Goal: Task Accomplishment & Management: Use online tool/utility

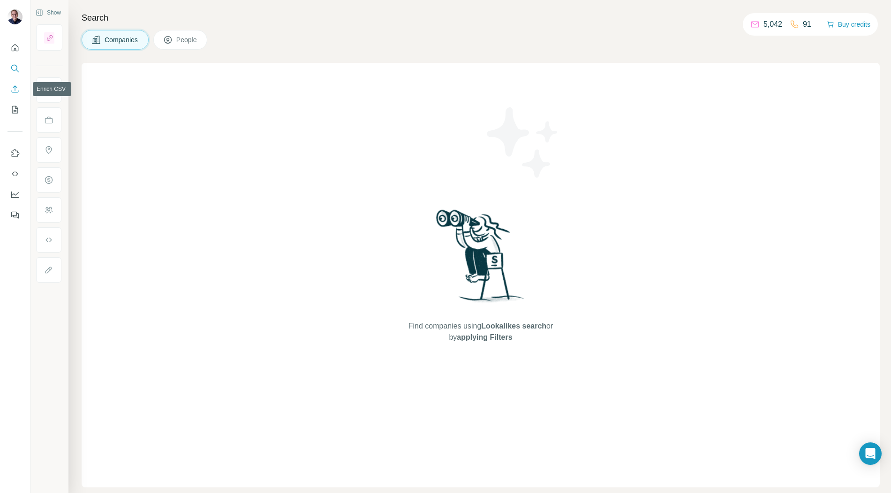
click at [15, 90] on icon "Enrich CSV" at bounding box center [15, 88] width 7 height 7
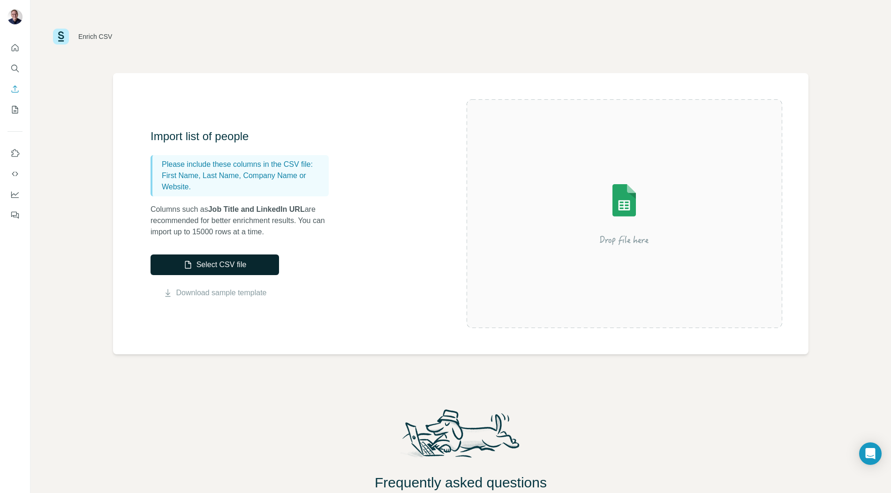
click at [213, 264] on button "Select CSV file" at bounding box center [215, 265] width 128 height 21
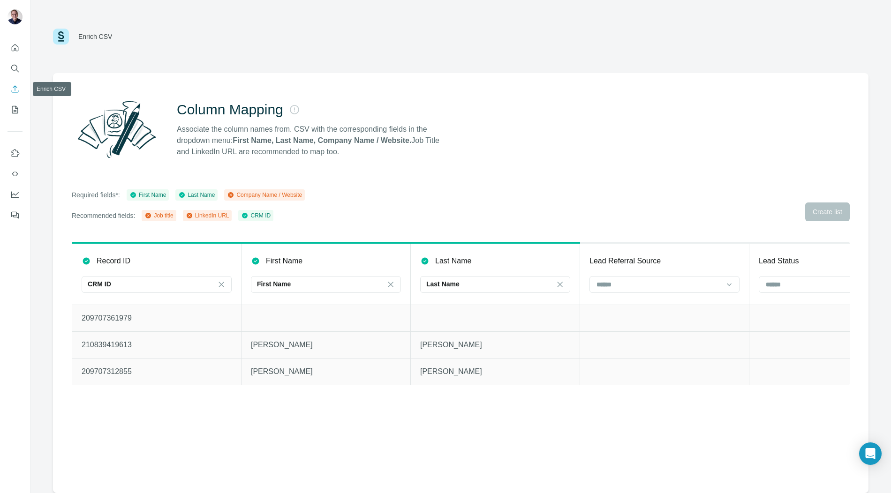
click at [17, 90] on icon "Enrich CSV" at bounding box center [14, 88] width 9 height 9
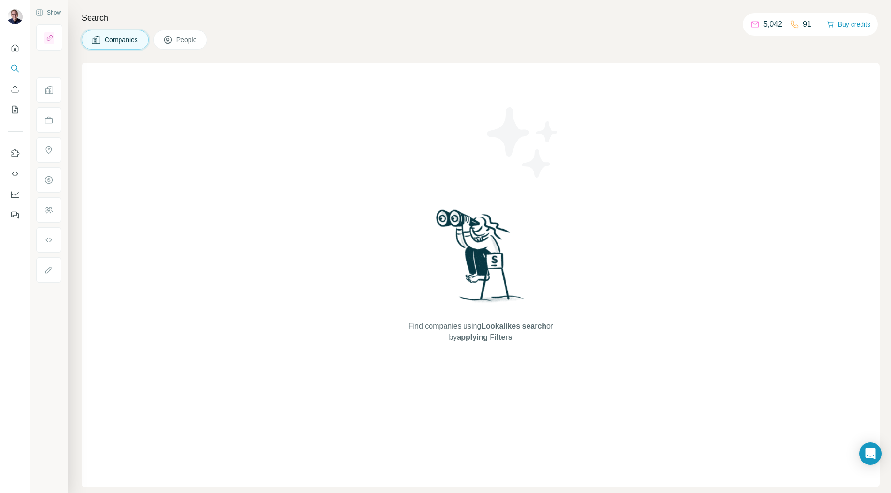
click at [586, 89] on div "Find companies using Lookalikes search or by applying Filters" at bounding box center [481, 275] width 798 height 425
click at [13, 87] on icon "Enrich CSV" at bounding box center [14, 88] width 9 height 9
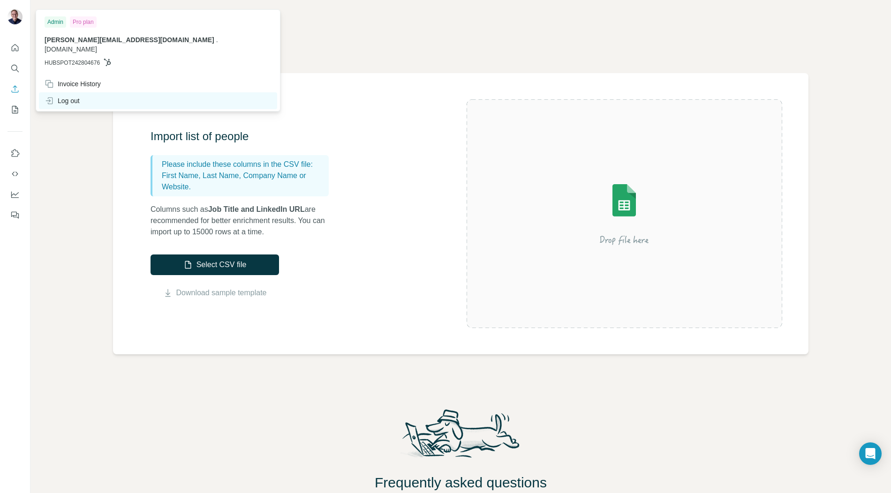
click at [64, 96] on div "Log out" at bounding box center [62, 100] width 35 height 9
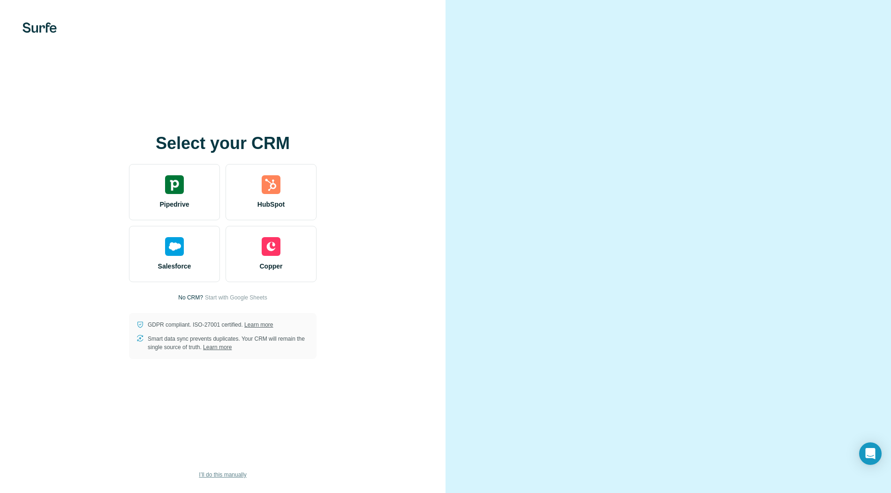
click at [218, 476] on span "I’ll do this manually" at bounding box center [222, 475] width 47 height 8
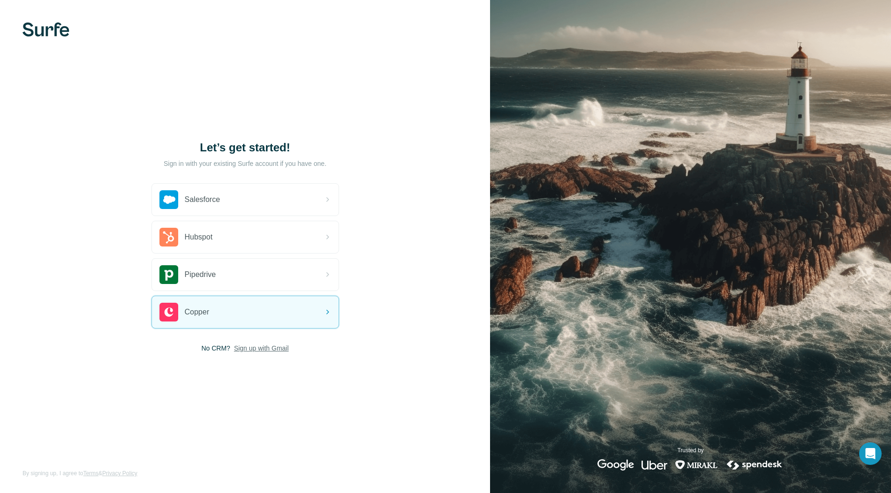
click at [268, 349] on span "Sign up with Gmail" at bounding box center [261, 348] width 55 height 9
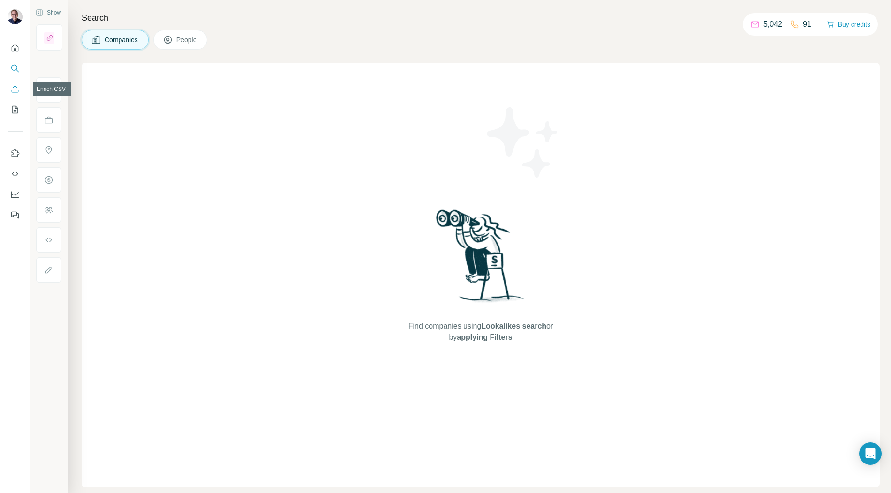
click at [15, 91] on icon "Enrich CSV" at bounding box center [14, 88] width 9 height 9
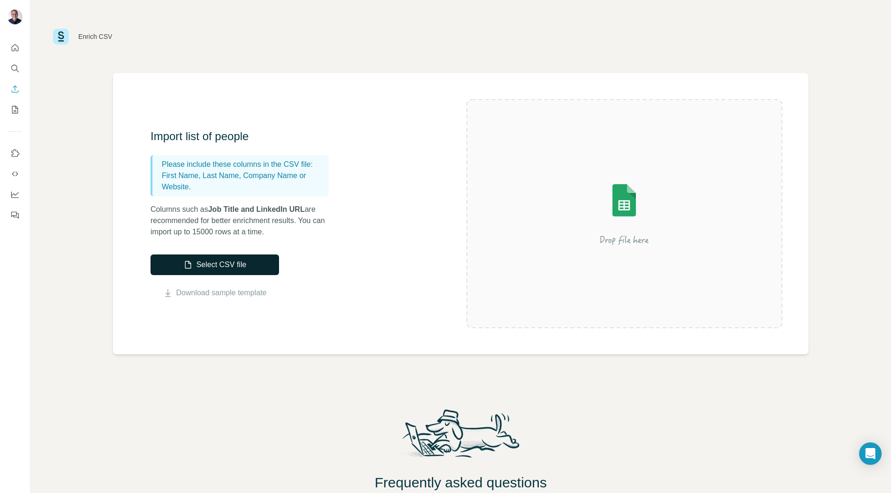
click at [238, 260] on button "Select CSV file" at bounding box center [215, 265] width 128 height 21
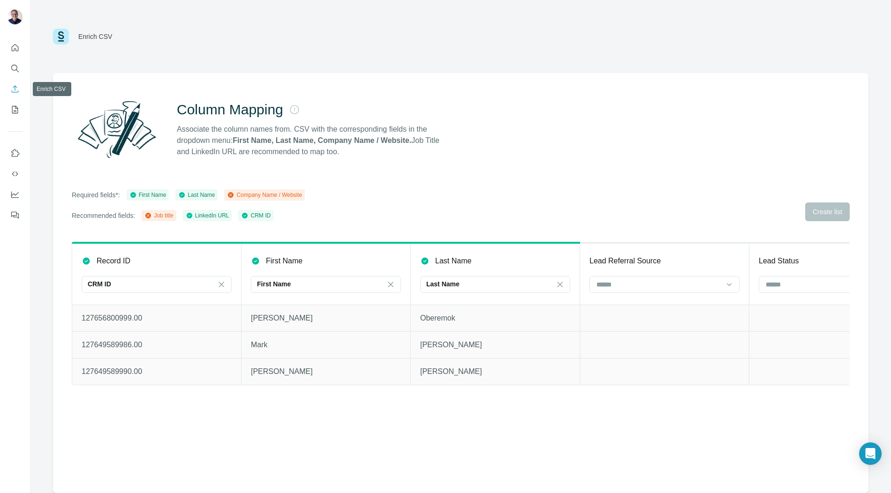
click at [20, 89] on button "Enrich CSV" at bounding box center [15, 89] width 15 height 17
click at [166, 188] on div "Column Mapping Associate the column names from. CSV with the corresponding fiel…" at bounding box center [460, 283] width 815 height 420
click at [20, 49] on button "Quick start" at bounding box center [15, 47] width 15 height 17
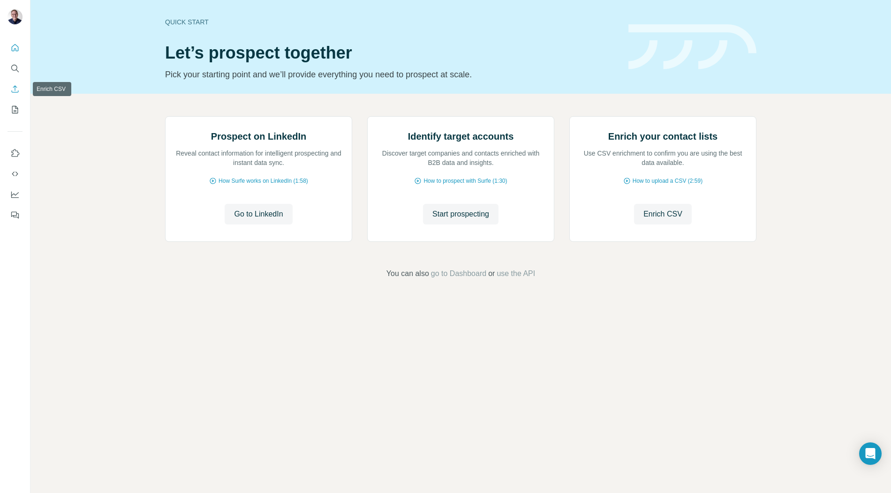
click at [15, 92] on icon "Enrich CSV" at bounding box center [14, 88] width 9 height 9
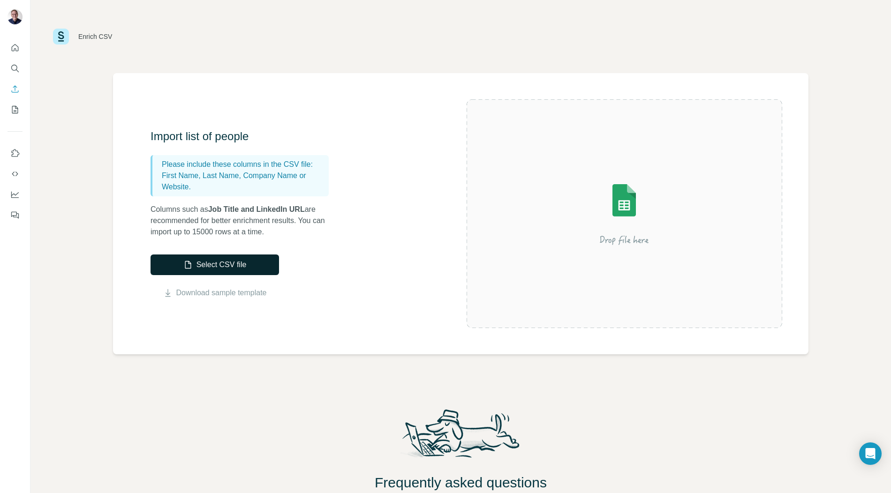
click at [227, 261] on button "Select CSV file" at bounding box center [215, 265] width 128 height 21
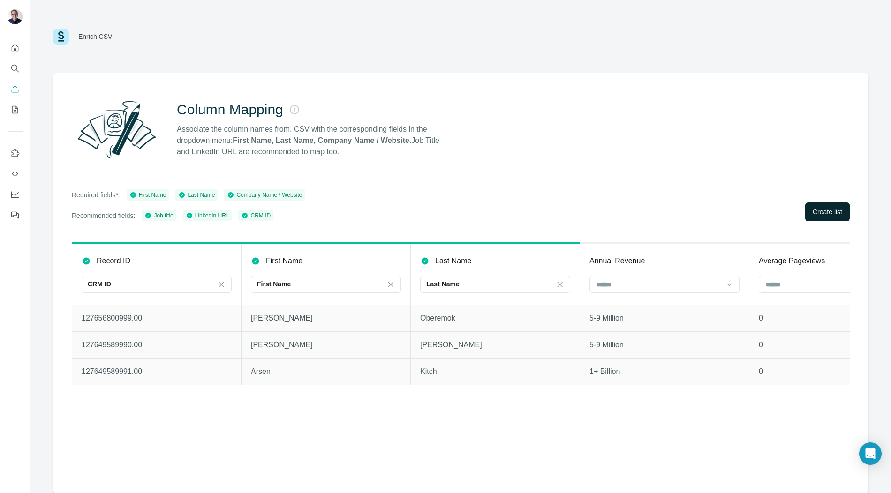
click at [833, 214] on span "Create list" at bounding box center [828, 211] width 30 height 9
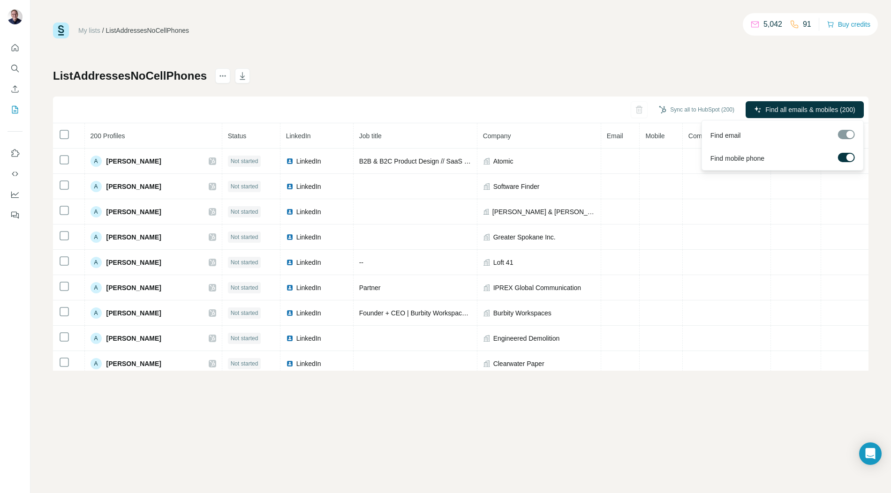
click at [846, 156] on div at bounding box center [850, 158] width 8 height 8
click at [847, 155] on label at bounding box center [846, 157] width 17 height 9
click at [849, 25] on button "Buy credits" at bounding box center [849, 24] width 44 height 13
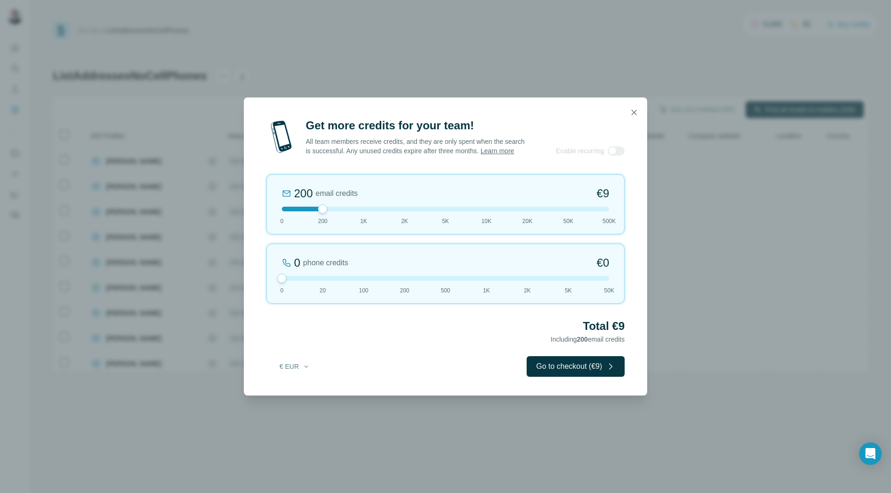
drag, startPoint x: 325, startPoint y: 283, endPoint x: 256, endPoint y: 271, distance: 69.9
click at [256, 271] on div "Get more credits for your team! All team members receive credits, and they are …" at bounding box center [445, 257] width 403 height 278
click at [669, 299] on div "Get more credits for your team! All team members receive credits, and they are …" at bounding box center [445, 246] width 891 height 493
click at [630, 108] on icon "button" at bounding box center [633, 112] width 9 height 9
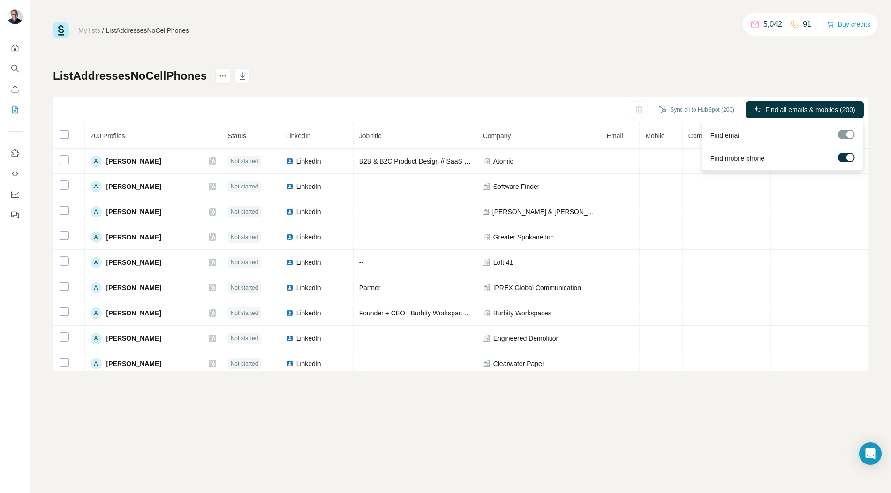
click at [783, 111] on span "Find all emails & mobiles (200)" at bounding box center [810, 109] width 90 height 9
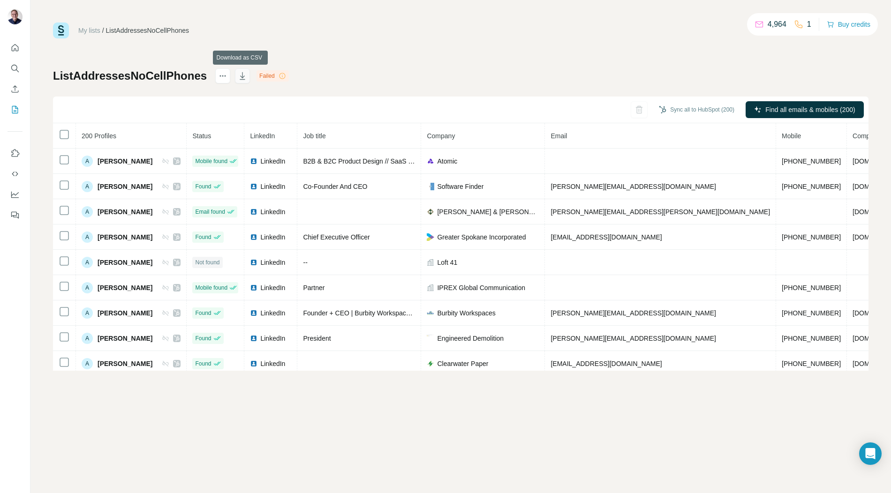
click at [241, 77] on icon "button" at bounding box center [242, 76] width 5 height 3
click at [239, 77] on icon "button" at bounding box center [242, 75] width 9 height 9
